Goal: Task Accomplishment & Management: Complete application form

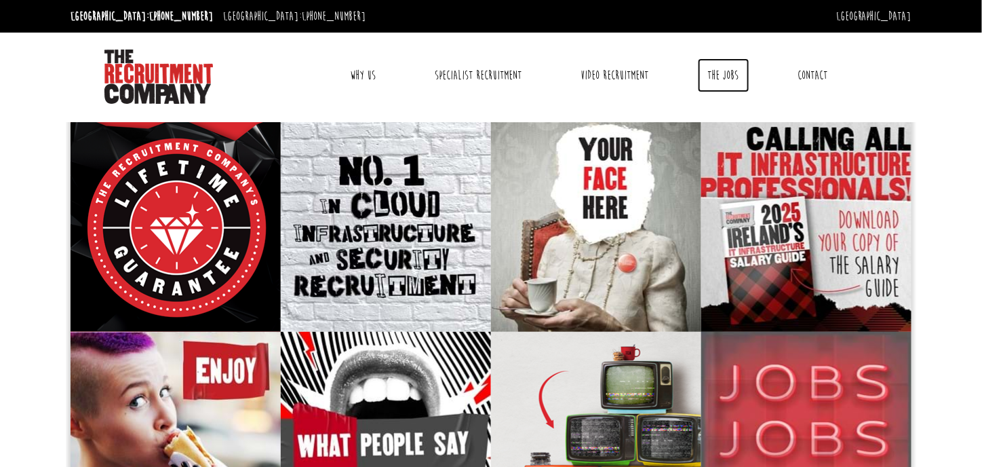
click at [714, 71] on link "The Jobs" at bounding box center [724, 75] width 52 height 34
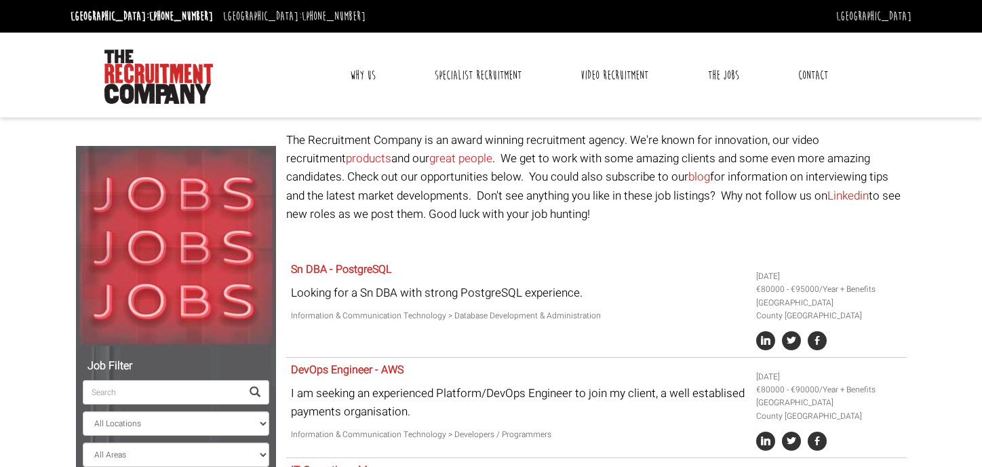
select select "[GEOGRAPHIC_DATA]"
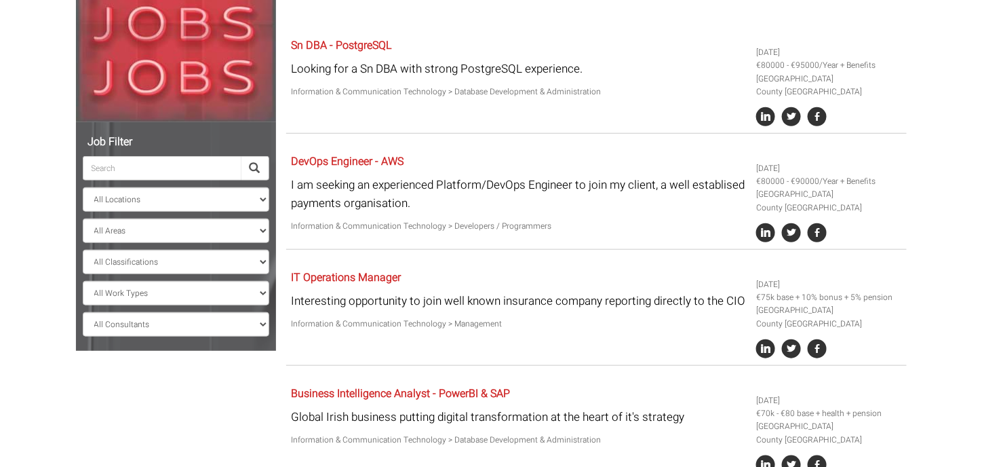
scroll to position [225, 0]
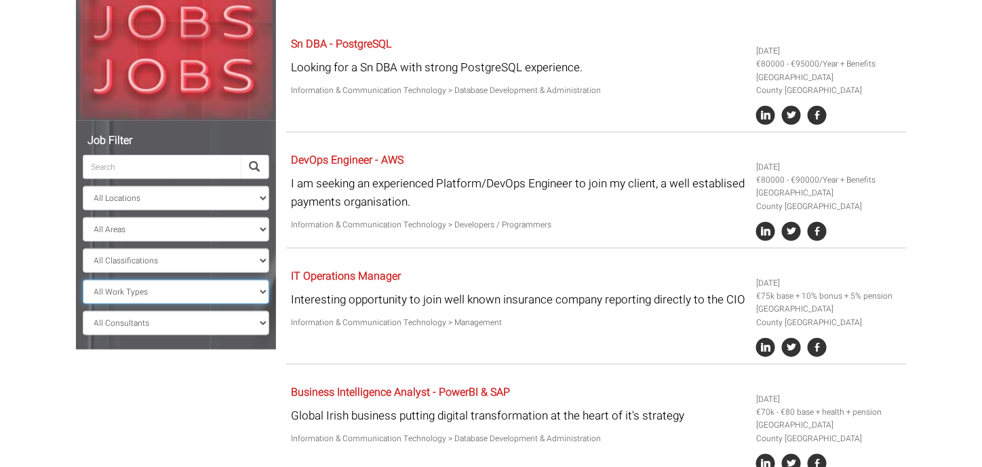
click at [180, 292] on select "All Work Types Full Time Part Time Casual Contract / Temp" at bounding box center [176, 291] width 186 height 24
select select "Full Time"
click at [83, 279] on select "All Work Types Full Time Part Time Casual Contract / Temp" at bounding box center [176, 291] width 186 height 24
click at [188, 322] on select "All Consultants [PERSON_NAME] - , Infrastructure, Cloud & DevOps, Contract [PER…" at bounding box center [176, 323] width 186 height 24
click at [213, 382] on div "Job Filter All Locations [GEOGRAPHIC_DATA] [GEOGRAPHIC_DATA] [GEOGRAPHIC_DATA] …" at bounding box center [491, 265] width 851 height 718
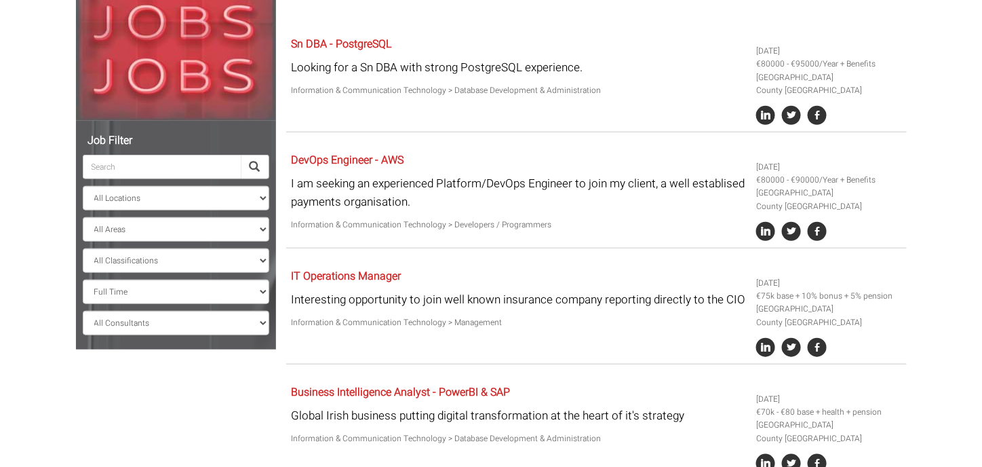
click at [252, 167] on span at bounding box center [255, 166] width 11 height 11
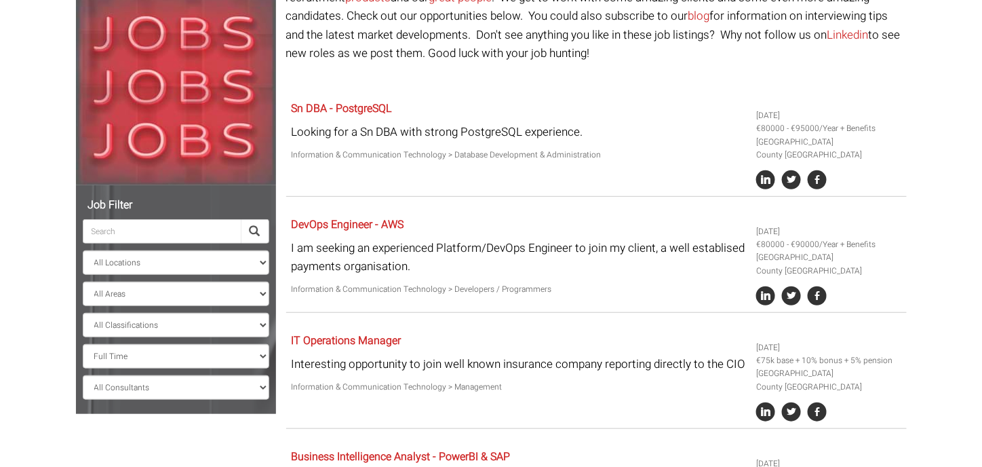
scroll to position [160, 0]
click at [207, 265] on select "All Locations [GEOGRAPHIC_DATA] [GEOGRAPHIC_DATA] [GEOGRAPHIC_DATA] [GEOGRAPHIC…" at bounding box center [176, 263] width 186 height 24
select select "[GEOGRAPHIC_DATA]"
click at [83, 251] on select "All Locations [GEOGRAPHIC_DATA] [GEOGRAPHIC_DATA] [GEOGRAPHIC_DATA] [GEOGRAPHIC…" at bounding box center [176, 263] width 186 height 24
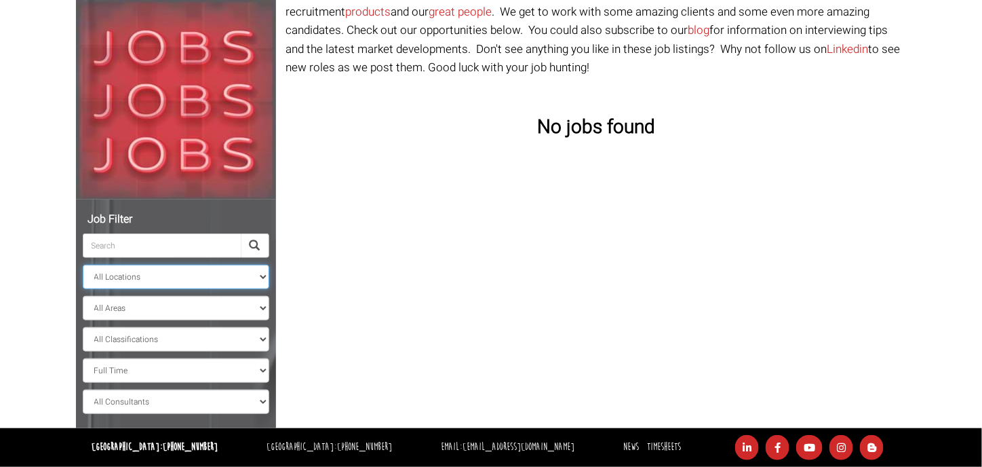
scroll to position [145, 0]
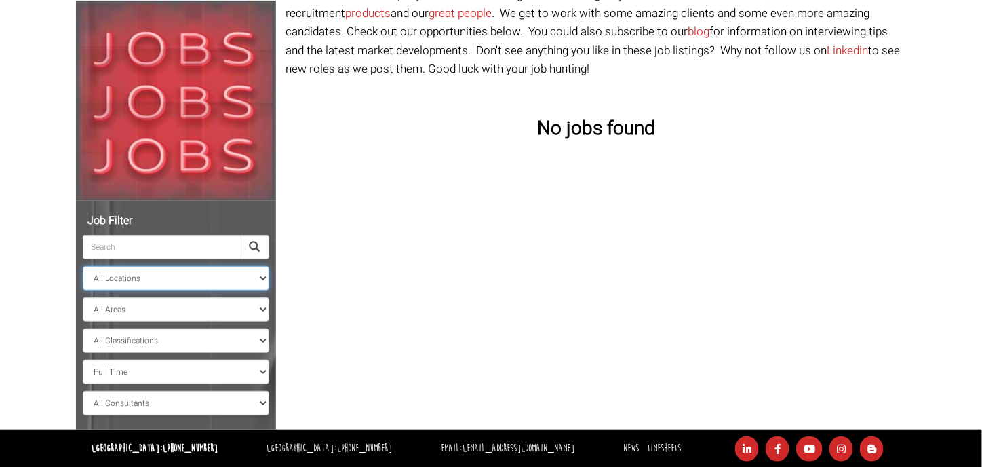
click at [207, 285] on select "All Locations [GEOGRAPHIC_DATA] [GEOGRAPHIC_DATA] [GEOGRAPHIC_DATA] [GEOGRAPHIC…" at bounding box center [176, 278] width 186 height 24
click at [83, 266] on select "All Locations [GEOGRAPHIC_DATA] [GEOGRAPHIC_DATA] [GEOGRAPHIC_DATA] [GEOGRAPHIC…" at bounding box center [176, 278] width 186 height 24
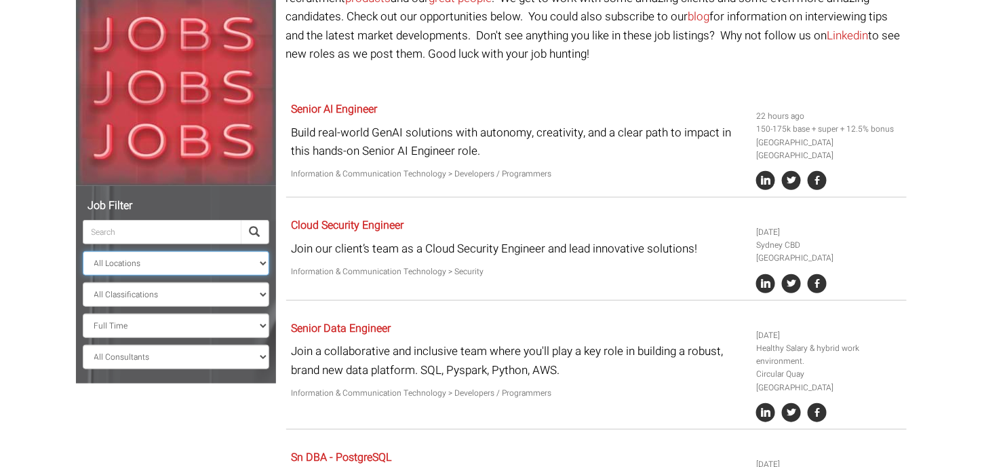
click at [214, 267] on select "All Locations [GEOGRAPHIC_DATA] [GEOGRAPHIC_DATA] [GEOGRAPHIC_DATA] [GEOGRAPHIC…" at bounding box center [176, 263] width 186 height 24
select select "[GEOGRAPHIC_DATA]"
click at [83, 251] on select "All Locations [GEOGRAPHIC_DATA] [GEOGRAPHIC_DATA] [GEOGRAPHIC_DATA] [GEOGRAPHIC…" at bounding box center [176, 263] width 186 height 24
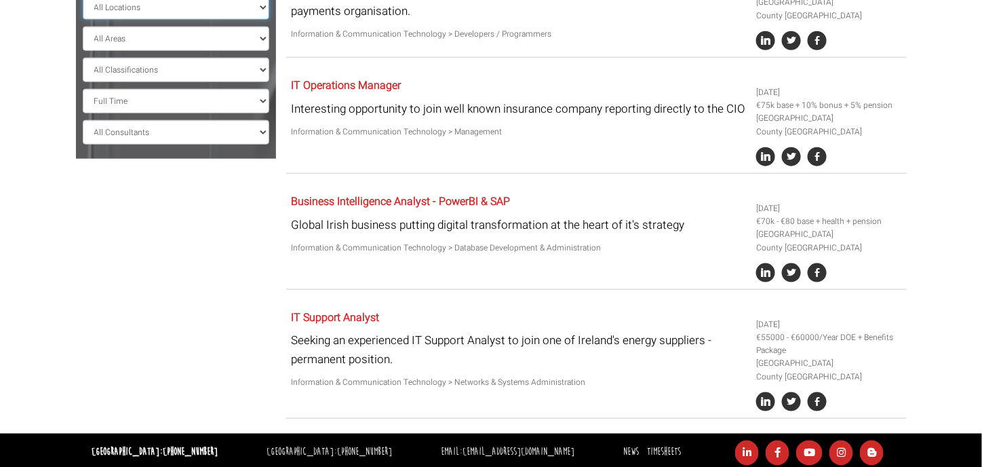
scroll to position [416, 0]
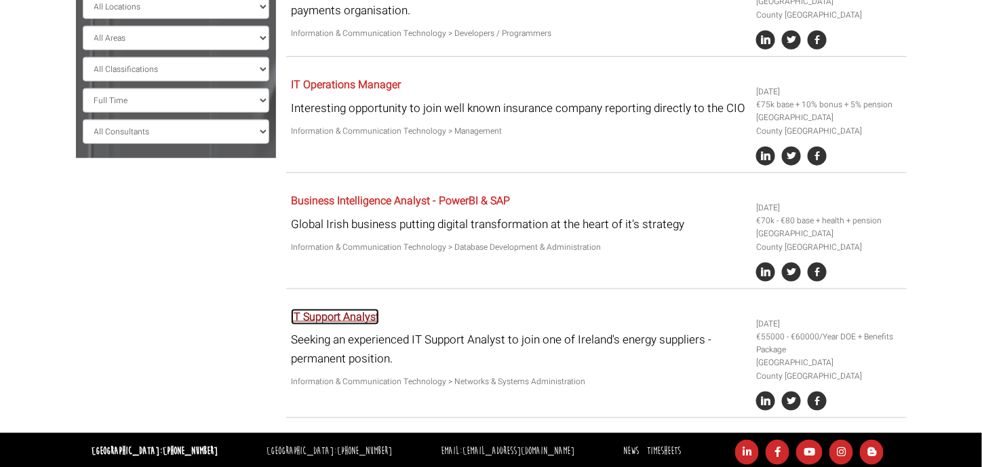
click at [363, 325] on link "IT Support Analyst" at bounding box center [335, 317] width 88 height 16
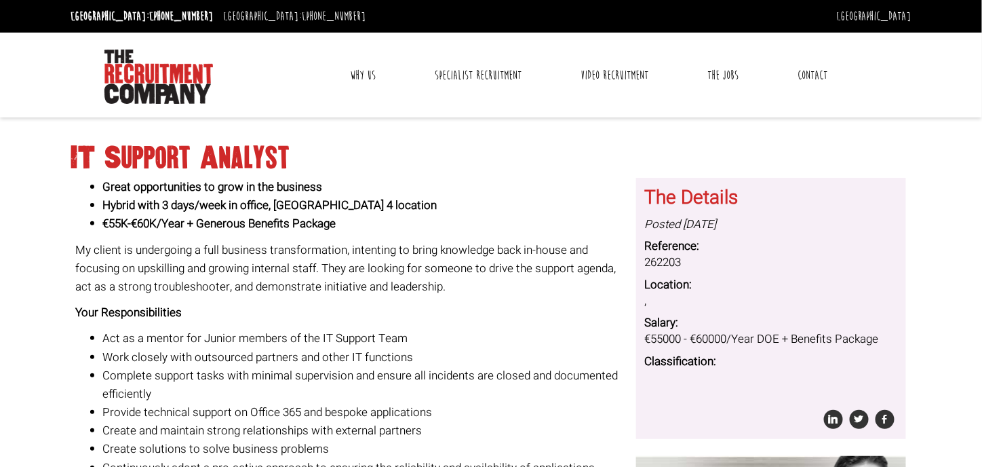
click at [360, 68] on link "Why Us" at bounding box center [363, 75] width 46 height 34
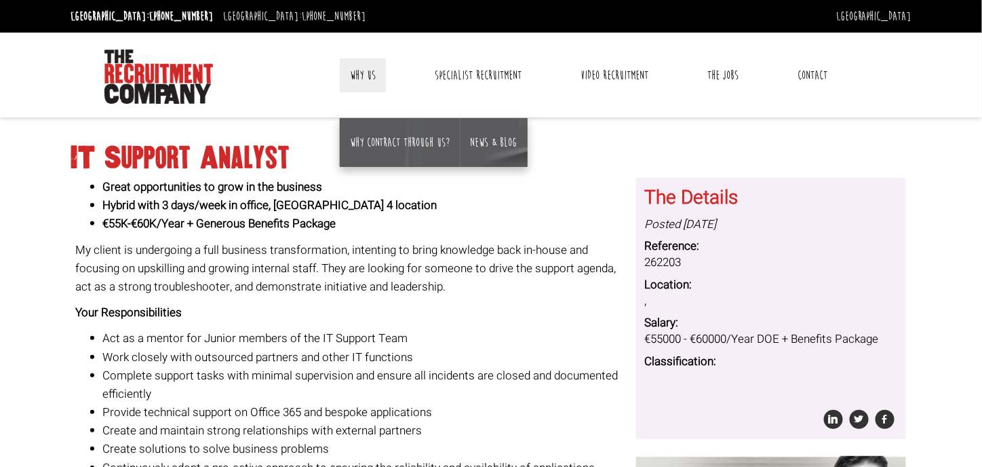
click at [819, 75] on link "Contact" at bounding box center [813, 75] width 50 height 34
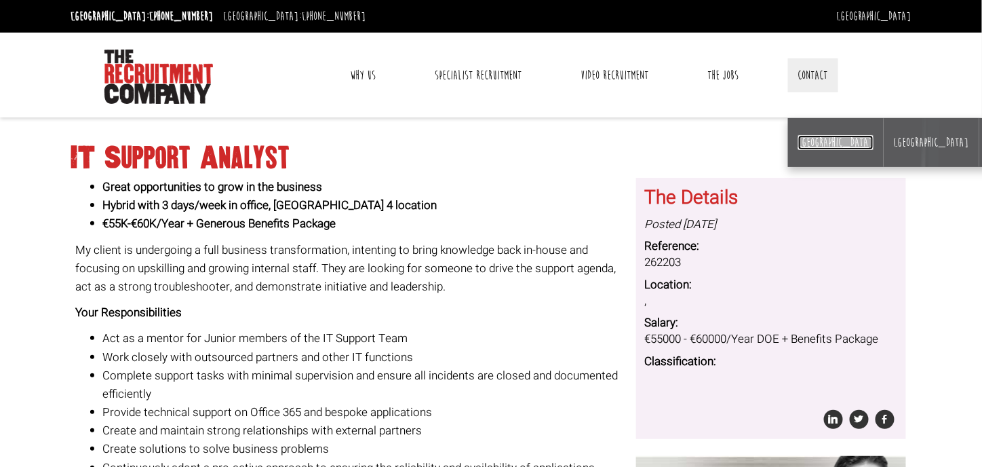
click at [806, 143] on link "[GEOGRAPHIC_DATA]" at bounding box center [835, 142] width 75 height 15
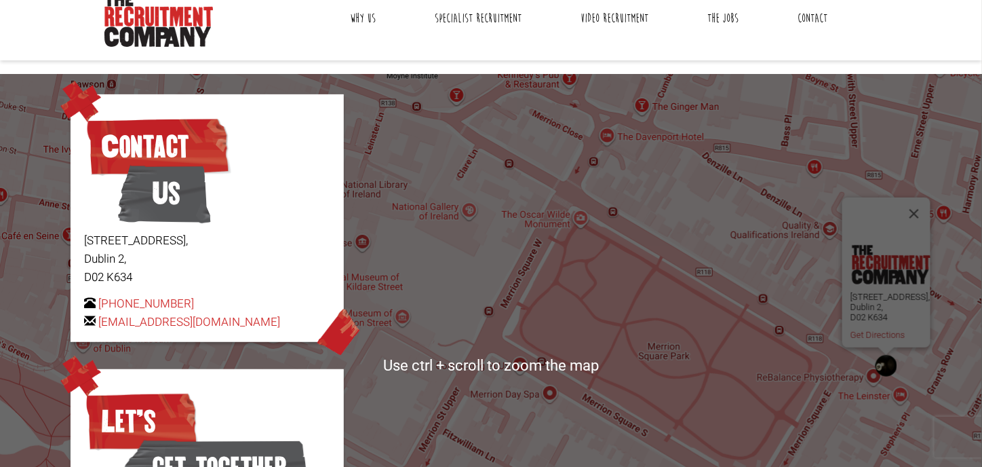
scroll to position [298, 0]
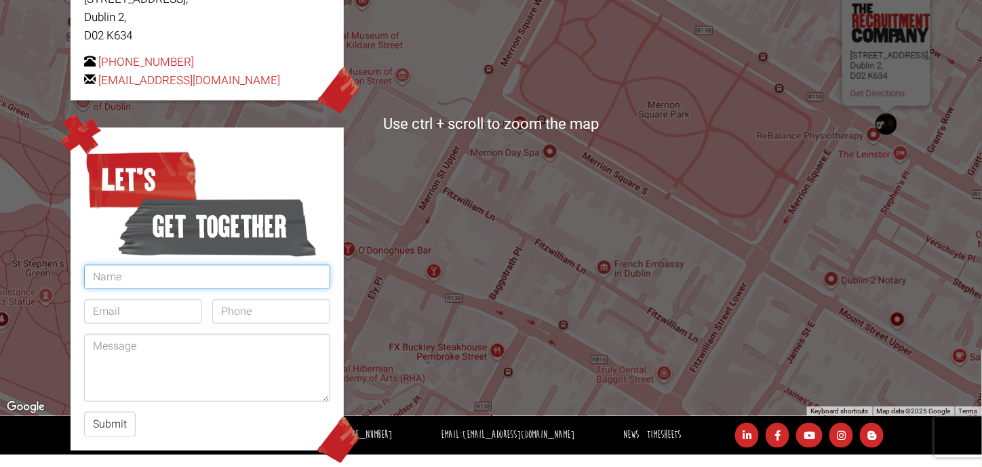
click at [132, 273] on input "text" at bounding box center [207, 276] width 246 height 24
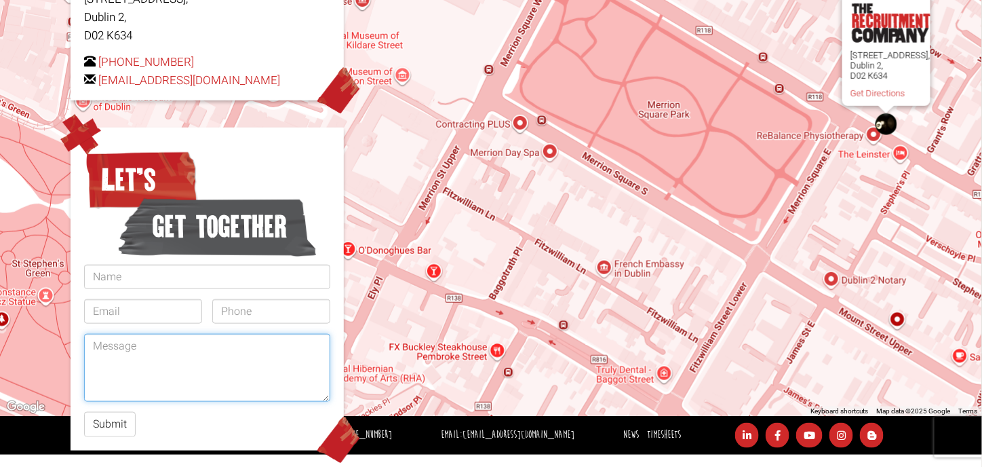
click at [107, 364] on textarea at bounding box center [207, 368] width 246 height 68
